Goal: Transaction & Acquisition: Purchase product/service

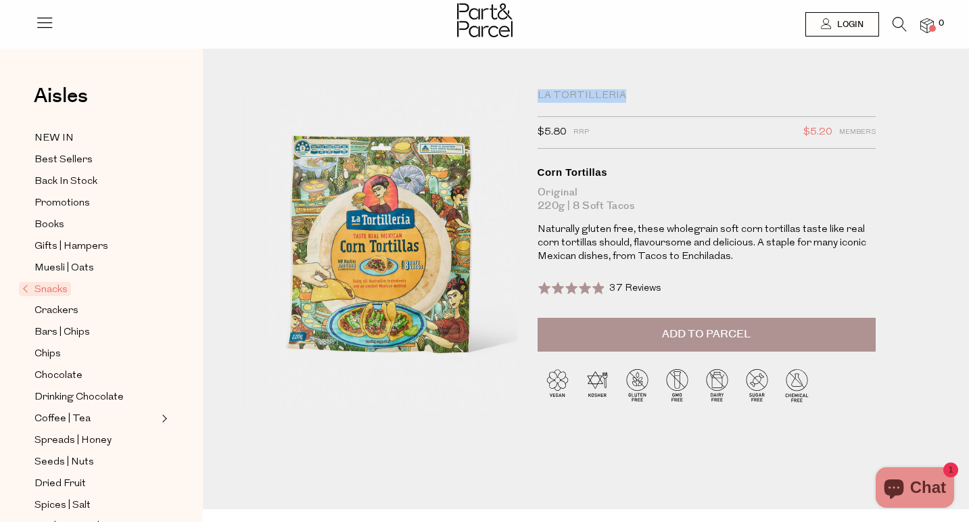
drag, startPoint x: 641, startPoint y: 100, endPoint x: 528, endPoint y: 93, distance: 113.1
click at [528, 93] on div "La Tortilleria $5.80 RRP $5.20 Members Available: In Stock Corn Tortillas Origi…" at bounding box center [703, 282] width 353 height 386
copy div "La Tortilleria"
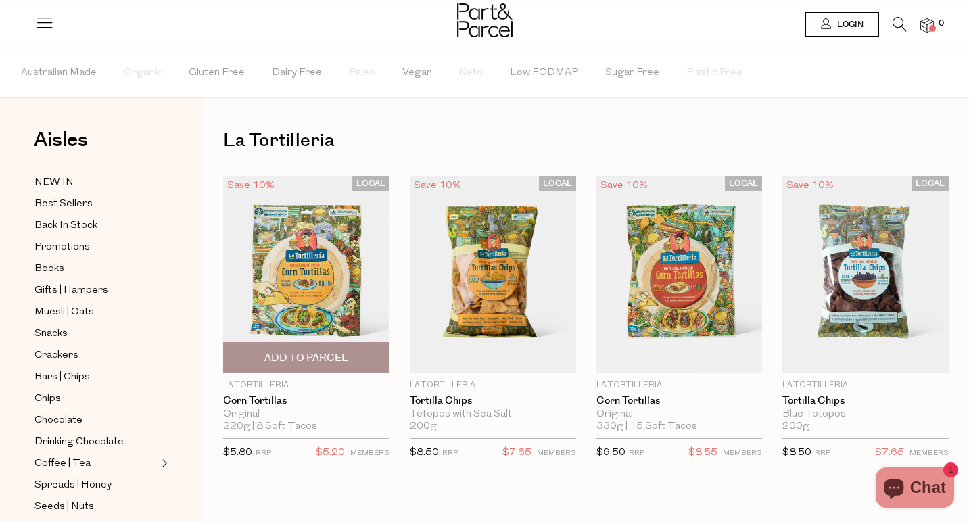
click at [311, 310] on img at bounding box center [306, 274] width 166 height 196
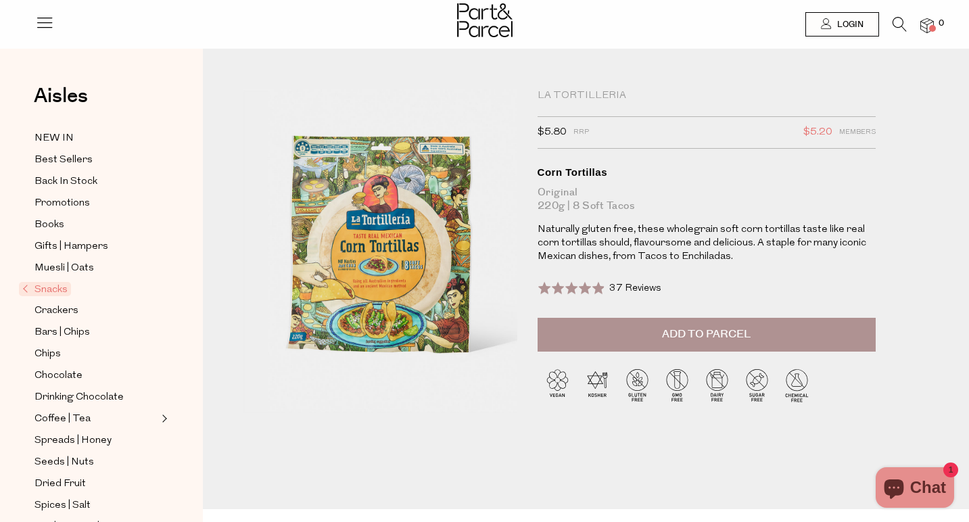
click at [64, 284] on span "Snacks" at bounding box center [45, 289] width 52 height 14
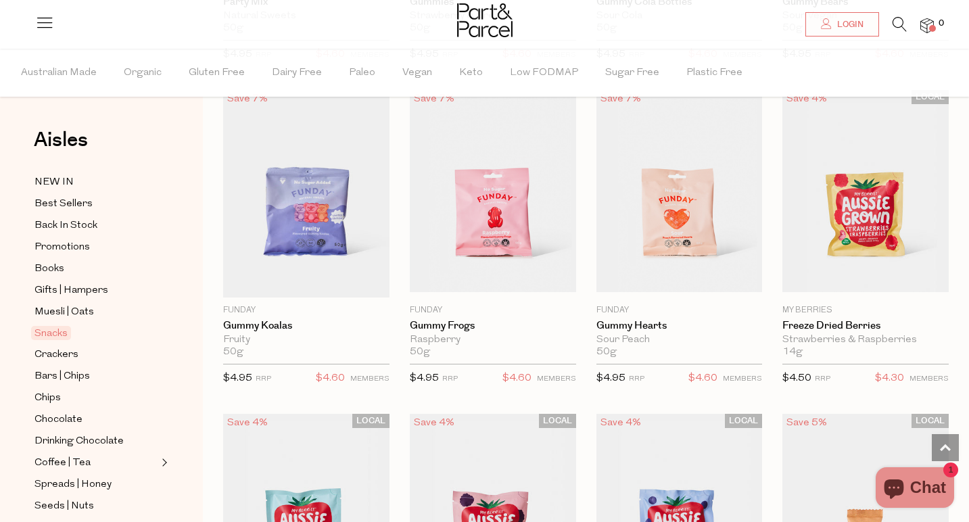
scroll to position [1346, 0]
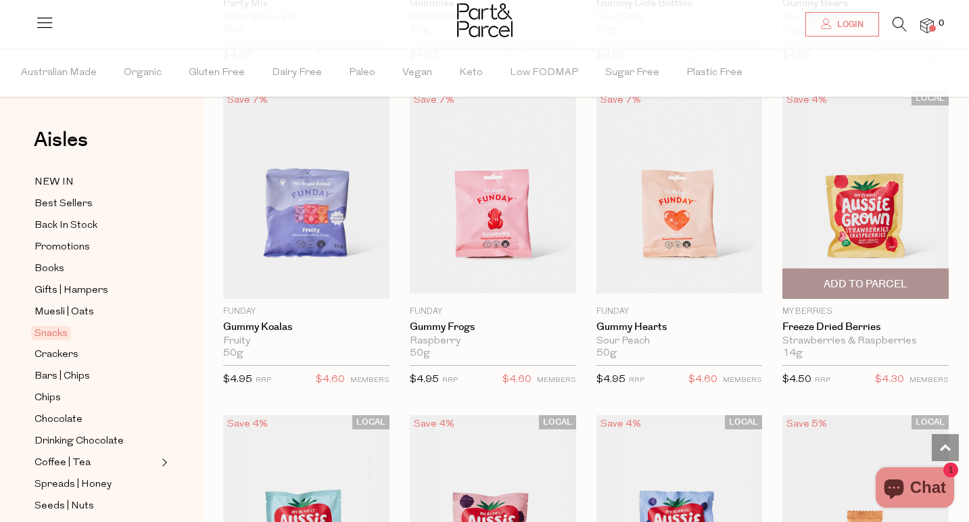
click at [840, 229] on img at bounding box center [865, 195] width 166 height 196
